Goal: Book appointment/travel/reservation

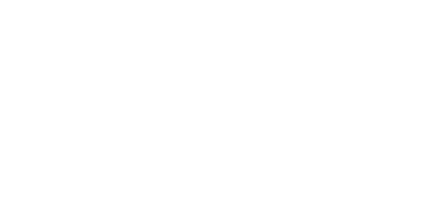
click at [382, 2] on div at bounding box center [212, 2] width 421 height 0
click at [383, 2] on div at bounding box center [212, 2] width 421 height 0
click at [384, 2] on div at bounding box center [212, 2] width 421 height 0
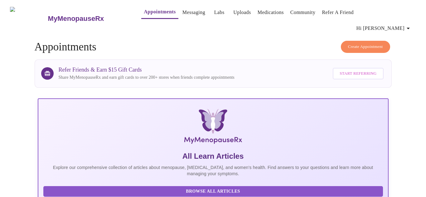
click at [144, 13] on link "Appointments" at bounding box center [160, 11] width 32 height 9
click at [359, 43] on span "Create Appointment" at bounding box center [365, 46] width 35 height 7
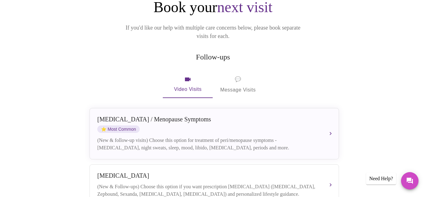
scroll to position [84, 0]
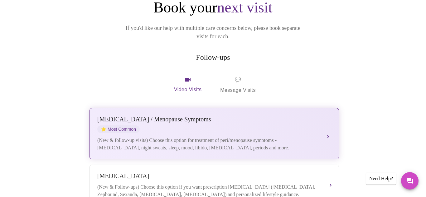
click at [330, 116] on button "[MEDICAL_DATA] / Menopause Symptoms ⭐ Most Common (New & follow-up visits) Choo…" at bounding box center [213, 133] width 249 height 51
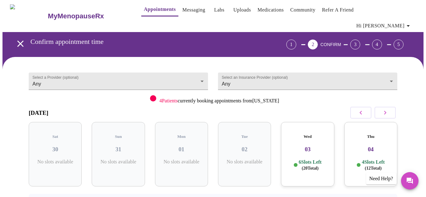
scroll to position [3, 0]
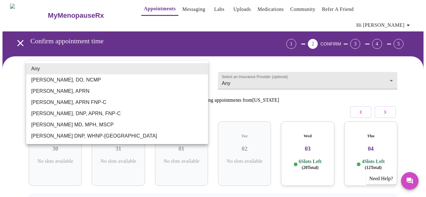
click at [203, 71] on body "MyMenopauseRx Appointments Messaging Labs Uploads Medications Community Refer a…" at bounding box center [212, 130] width 421 height 262
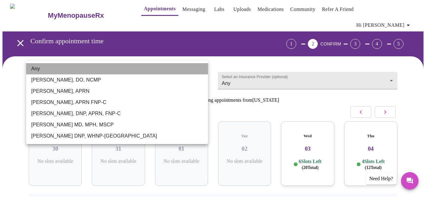
click at [203, 71] on li "Any" at bounding box center [117, 68] width 182 height 11
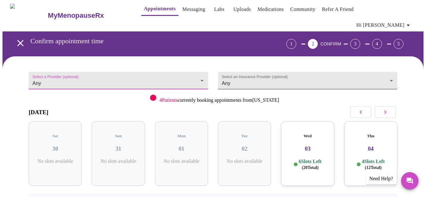
click at [394, 70] on body "MyMenopauseRx Appointments Messaging Labs Uploads Medications Community Refer a…" at bounding box center [212, 130] width 421 height 262
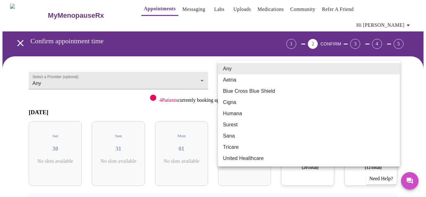
click at [295, 89] on li "Blue Cross Blue Shield" at bounding box center [309, 91] width 182 height 11
type input "Blue Cross Blue Shield"
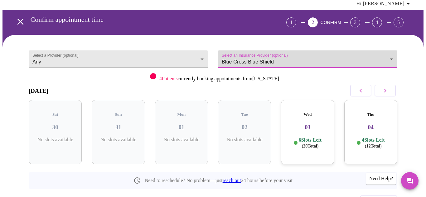
scroll to position [0, 0]
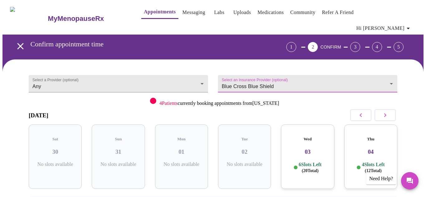
click at [405, 24] on span "Hi [PERSON_NAME]" at bounding box center [383, 28] width 55 height 9
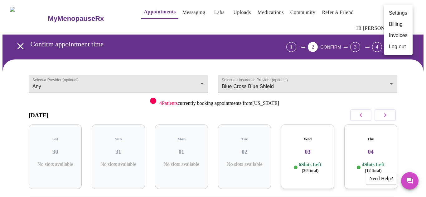
click at [418, 95] on div at bounding box center [213, 98] width 426 height 197
